Goal: Information Seeking & Learning: Learn about a topic

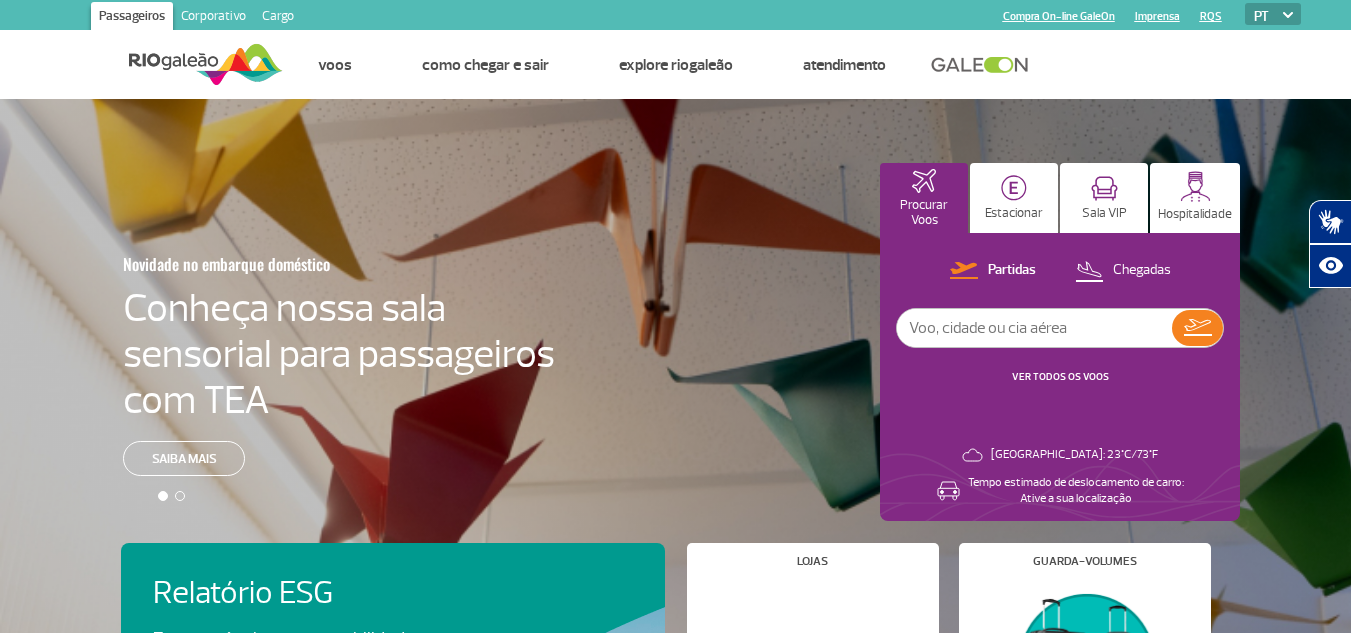
click at [1093, 330] on input "text" at bounding box center [1034, 328] width 275 height 38
click at [1140, 132] on div at bounding box center [683, 386] width 1366 height 574
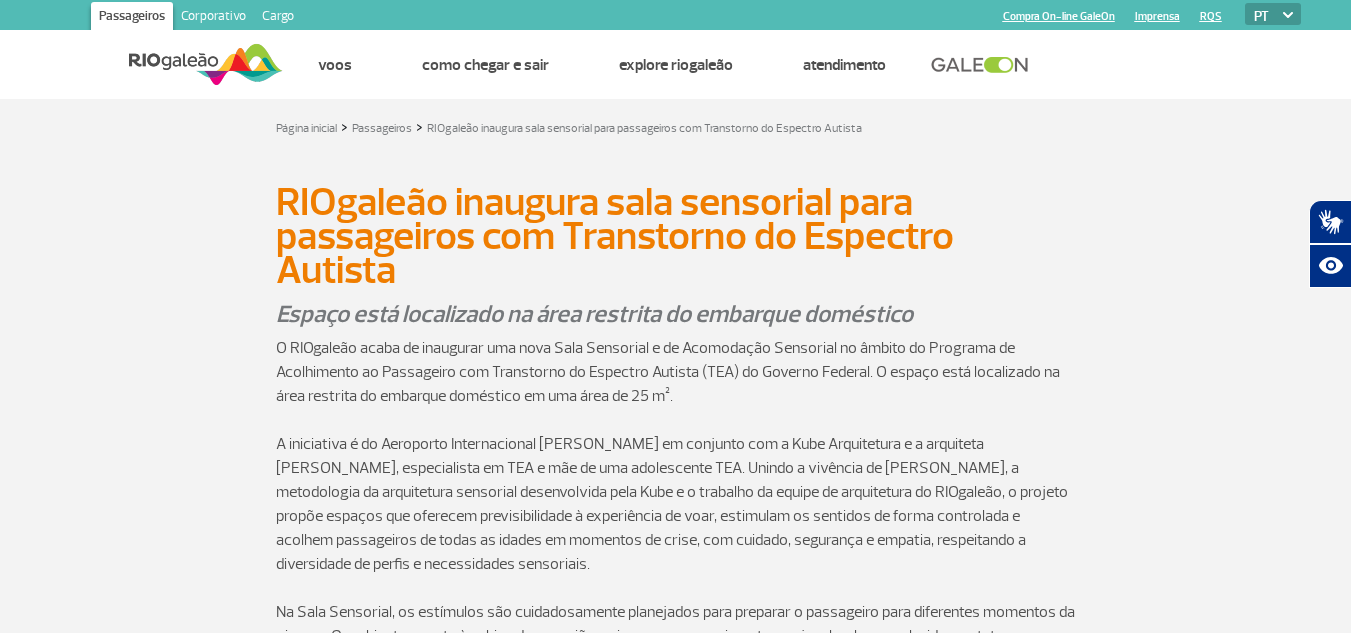
click at [949, 315] on p "Espaço está localizado na área restrita do embarque doméstico" at bounding box center [676, 314] width 800 height 34
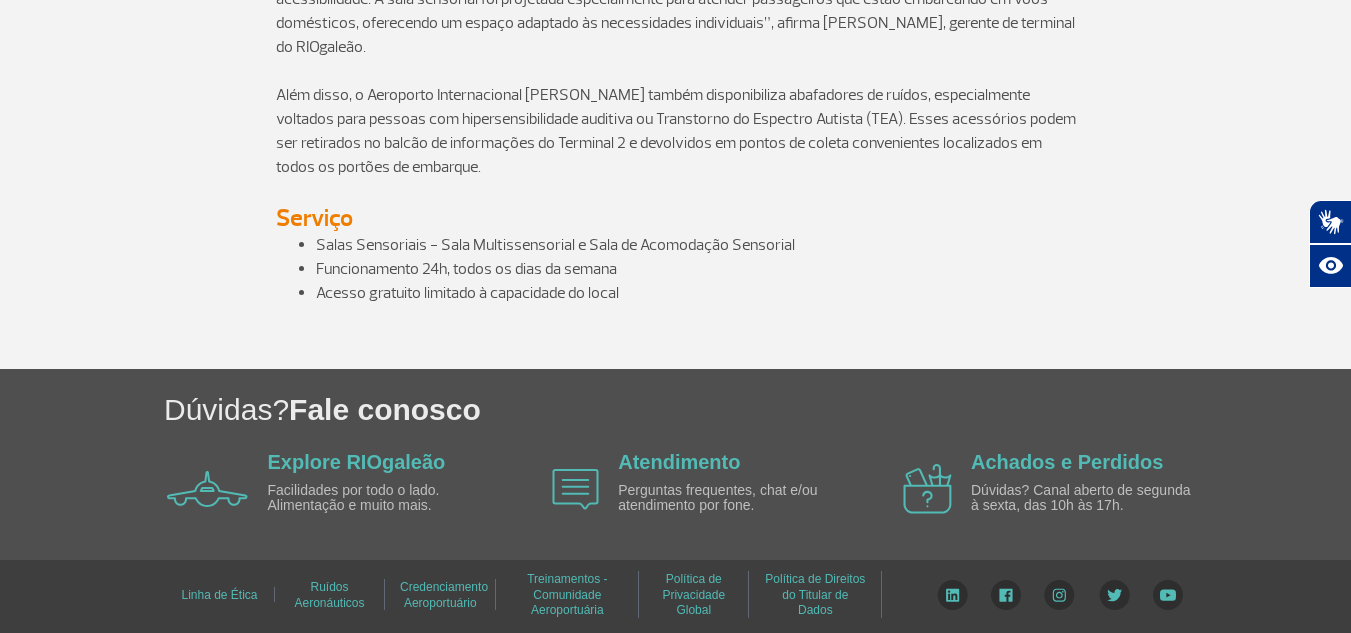
scroll to position [1716, 0]
